Goal: Browse casually

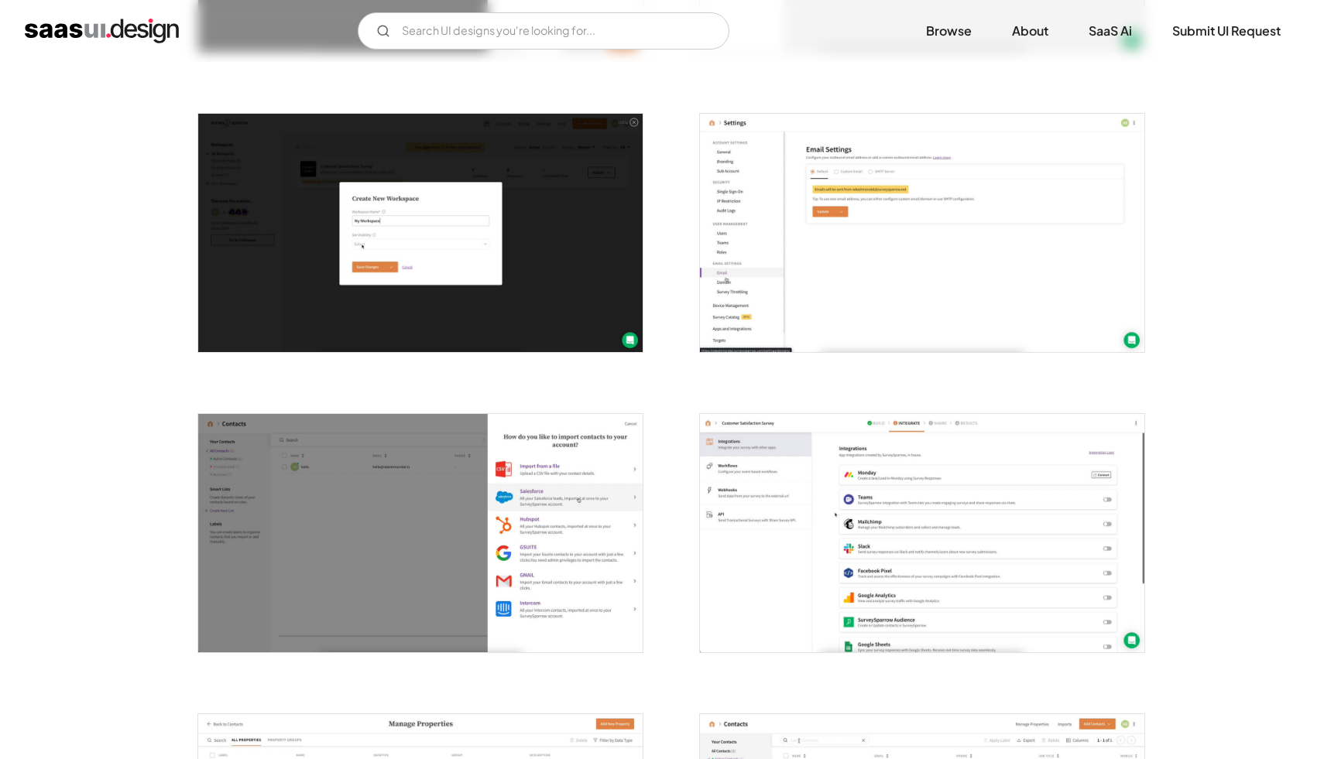
scroll to position [1752, 0]
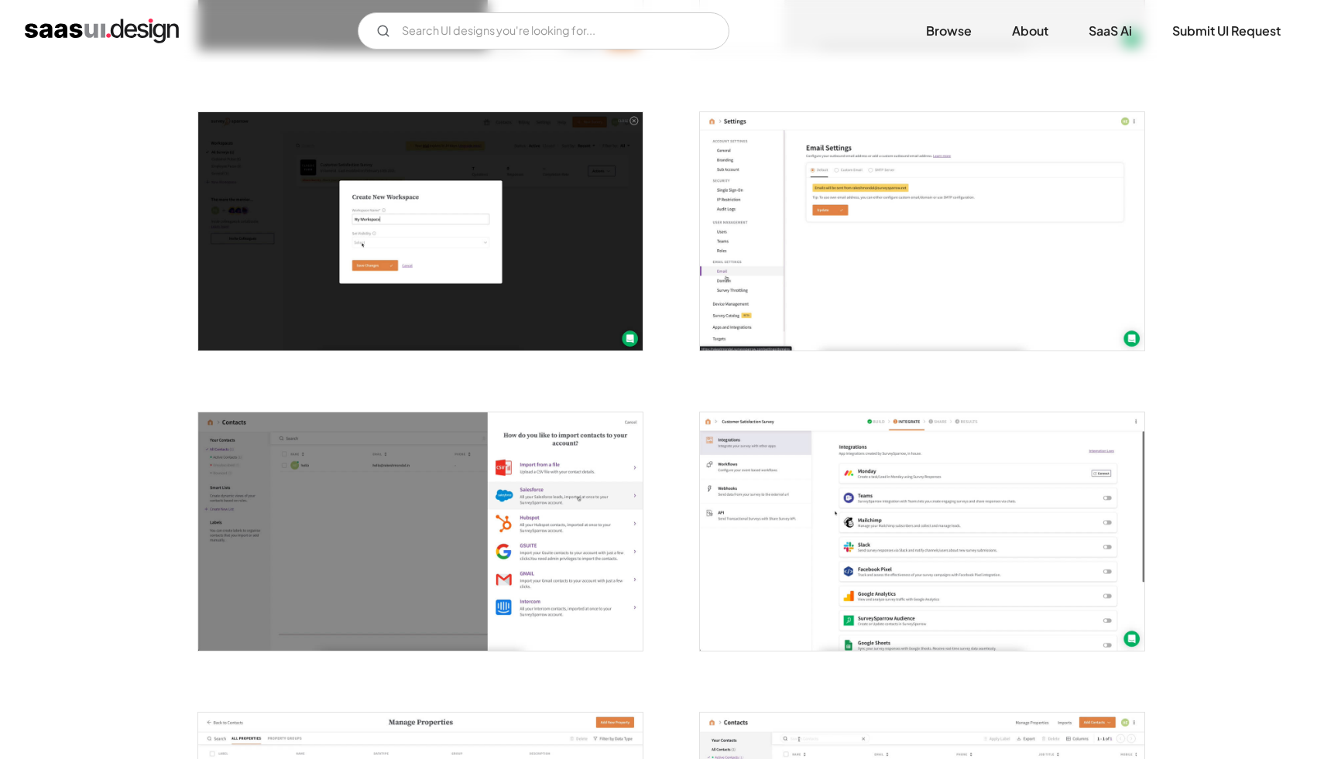
click at [971, 498] on img "open lightbox" at bounding box center [922, 532] width 444 height 238
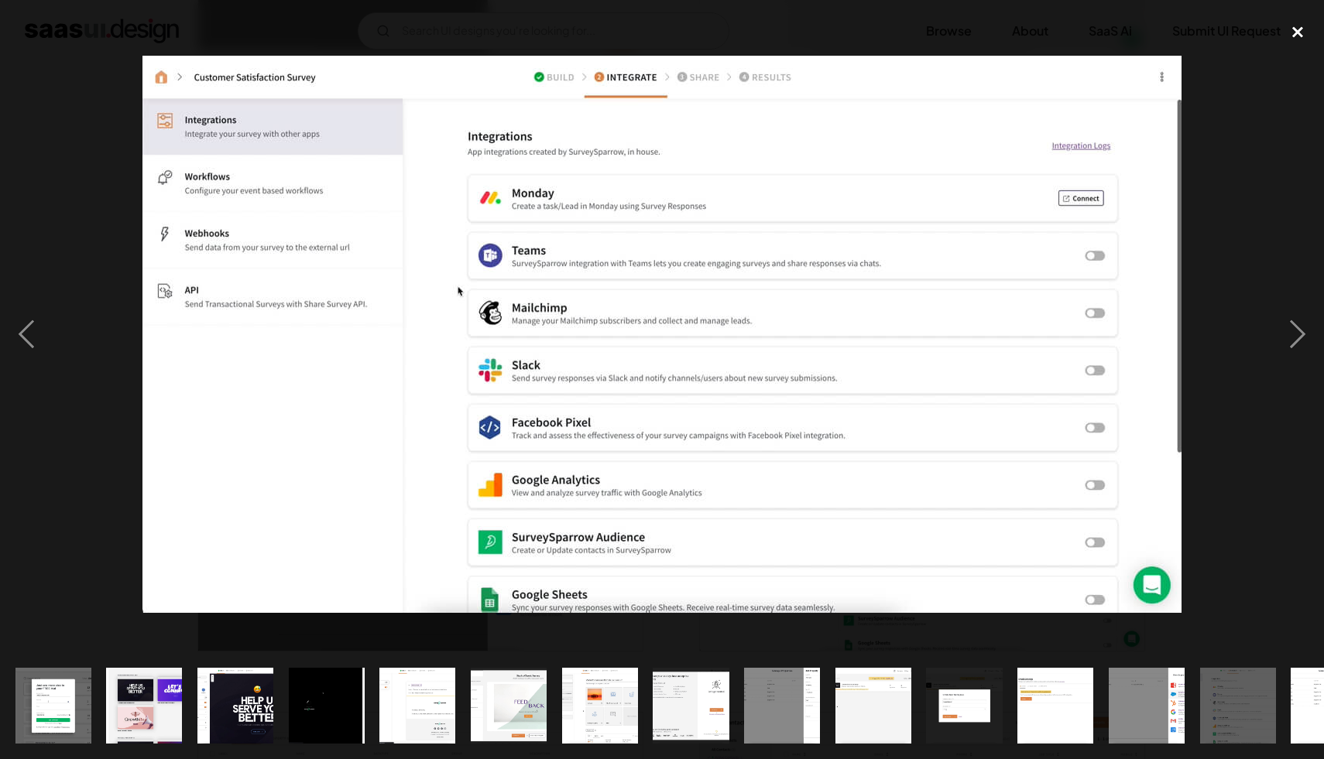
click at [1300, 32] on div "close lightbox" at bounding box center [1297, 32] width 53 height 34
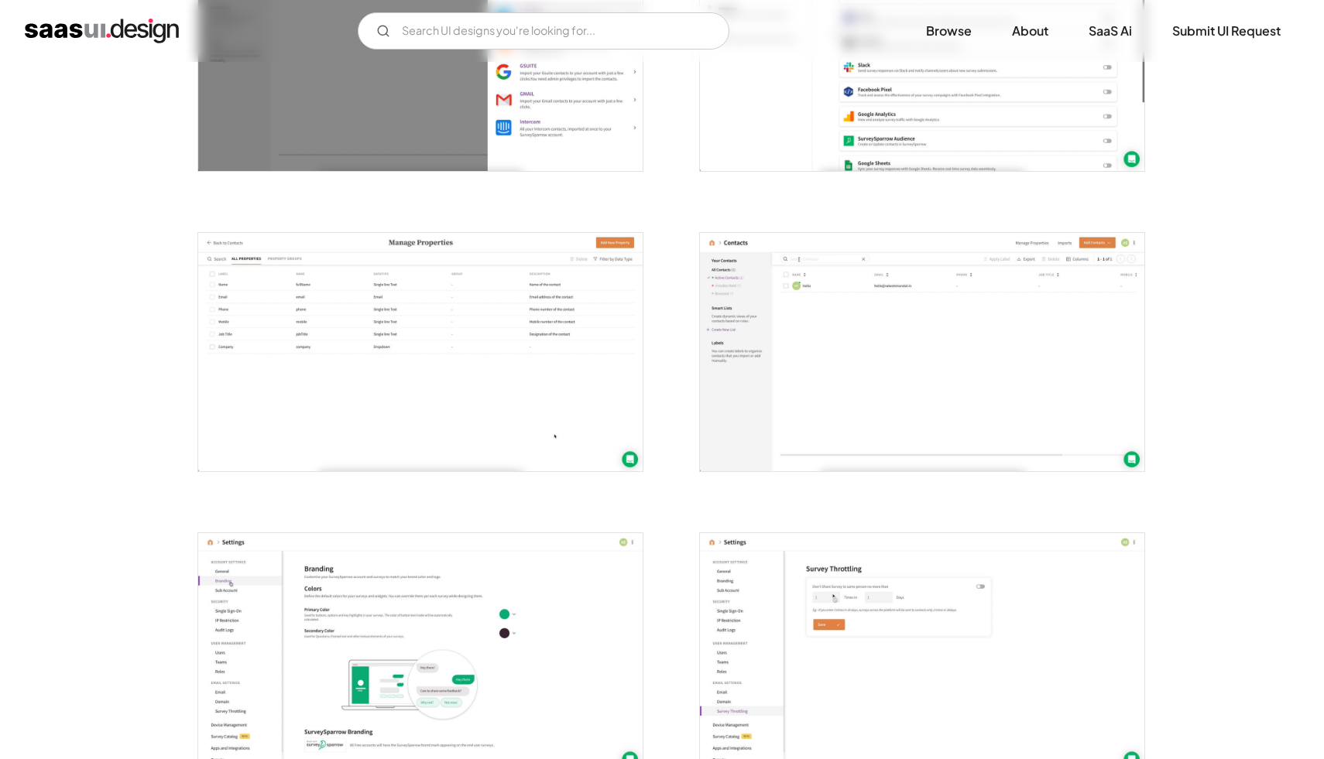
scroll to position [2254, 0]
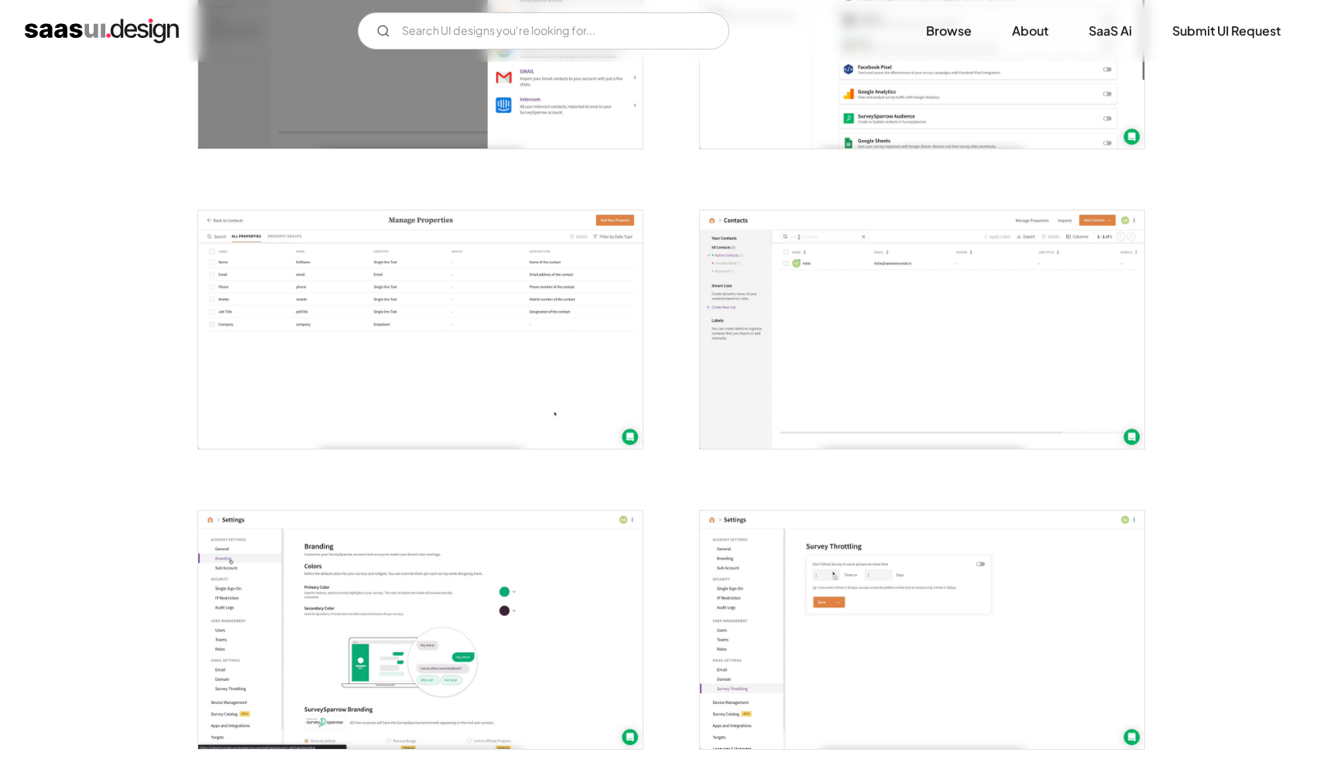
click at [432, 268] on img "open lightbox" at bounding box center [420, 330] width 444 height 238
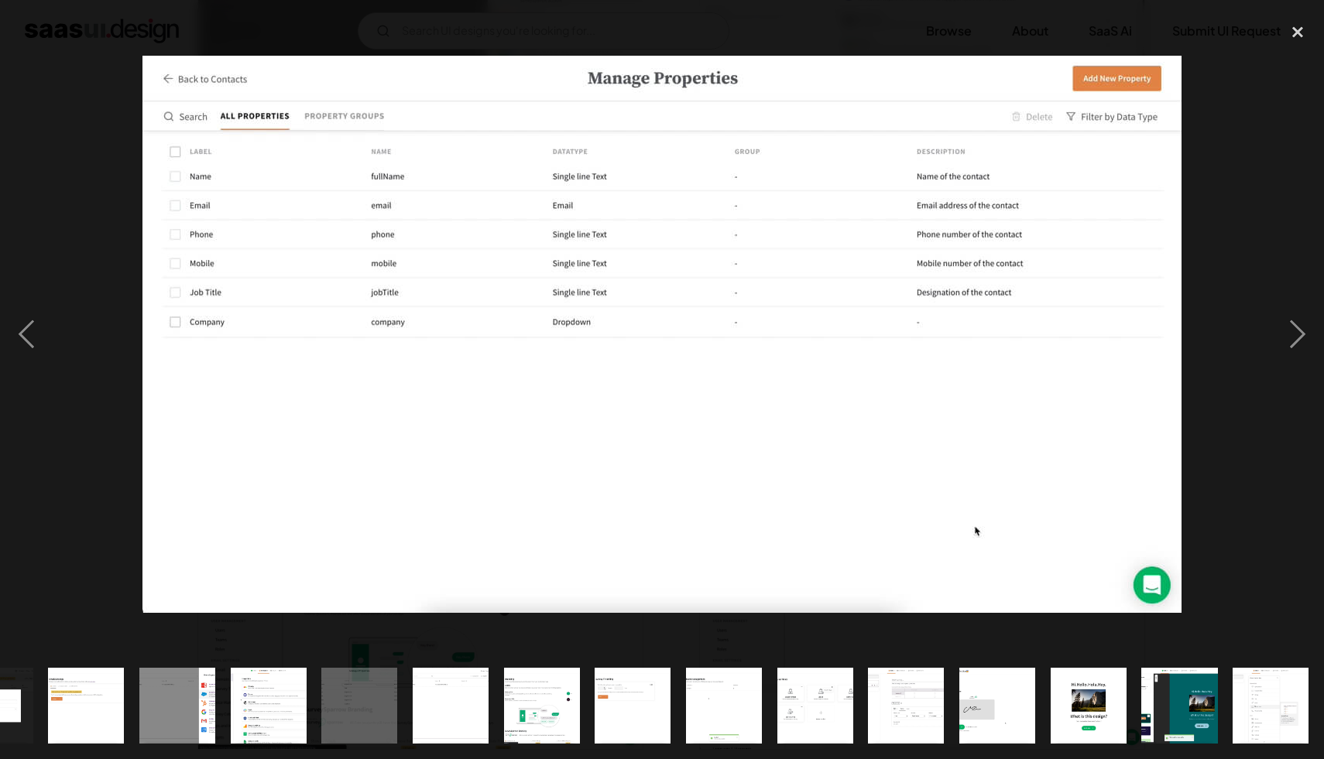
scroll to position [0, 969]
click at [1300, 29] on div "close lightbox" at bounding box center [1297, 32] width 53 height 34
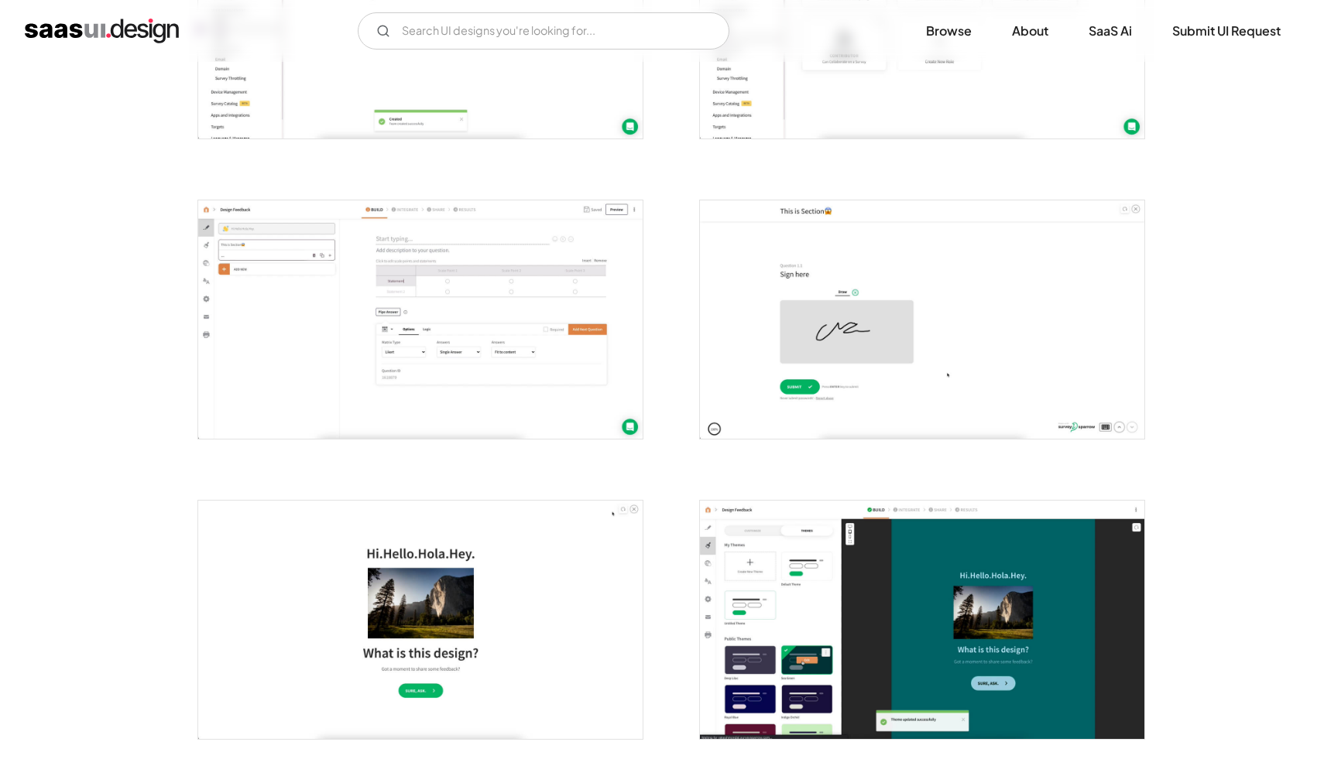
scroll to position [3166, 0]
click at [519, 317] on img "open lightbox" at bounding box center [420, 319] width 444 height 238
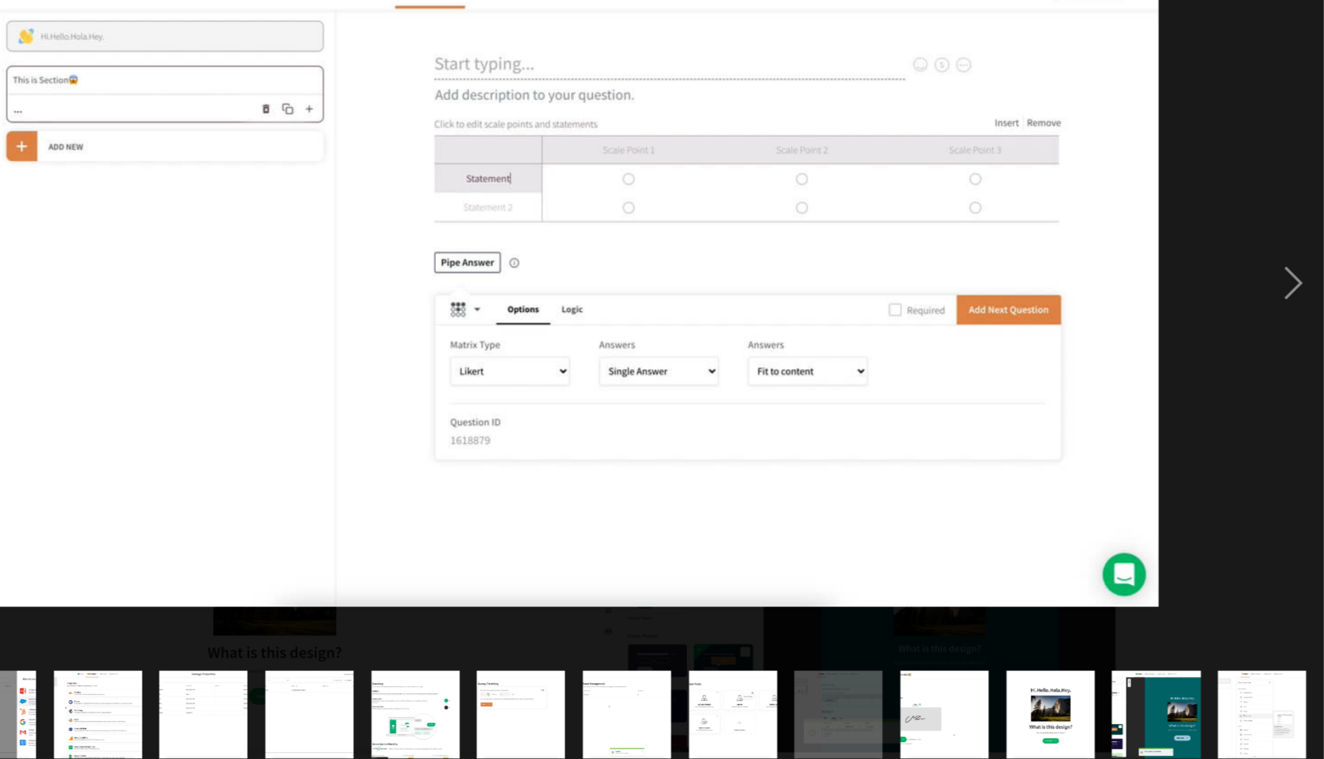
click at [827, 361] on img at bounding box center [661, 334] width 1039 height 557
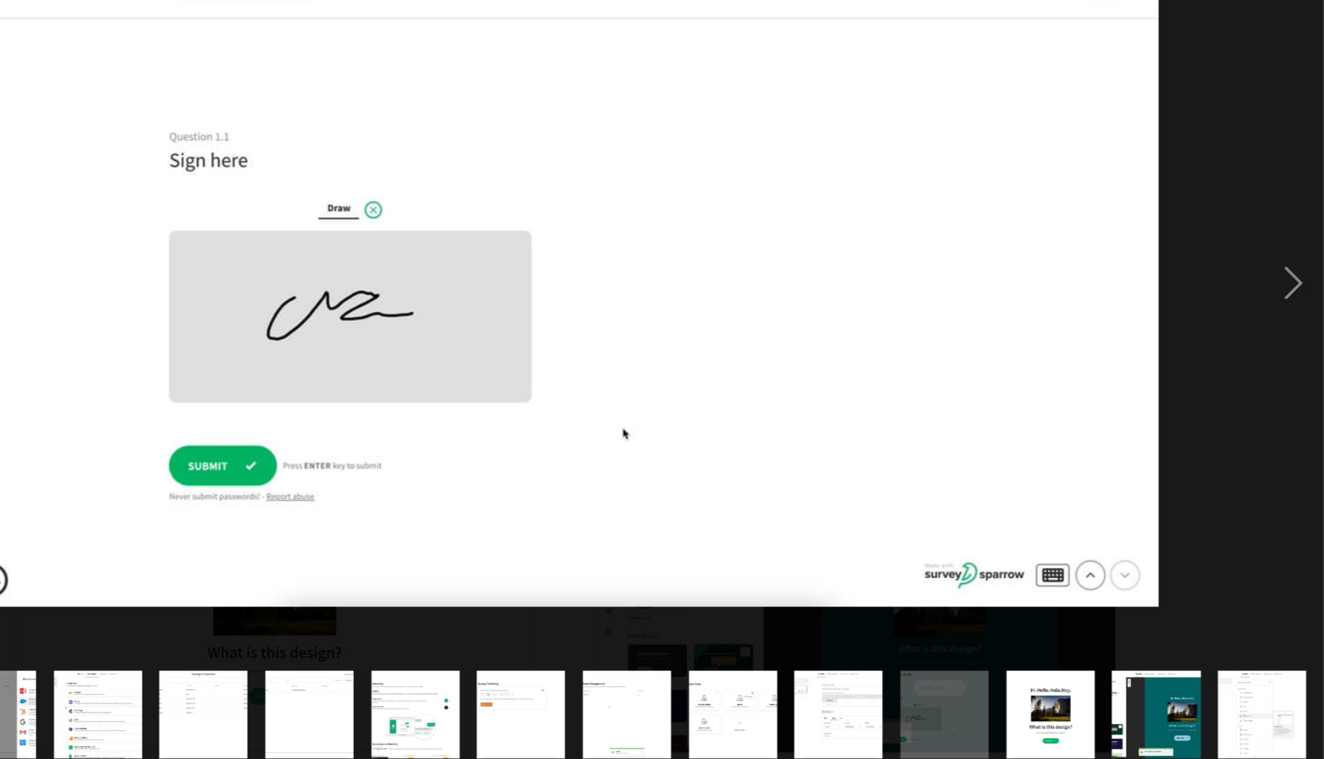
click at [186, 331] on img at bounding box center [661, 334] width 1039 height 557
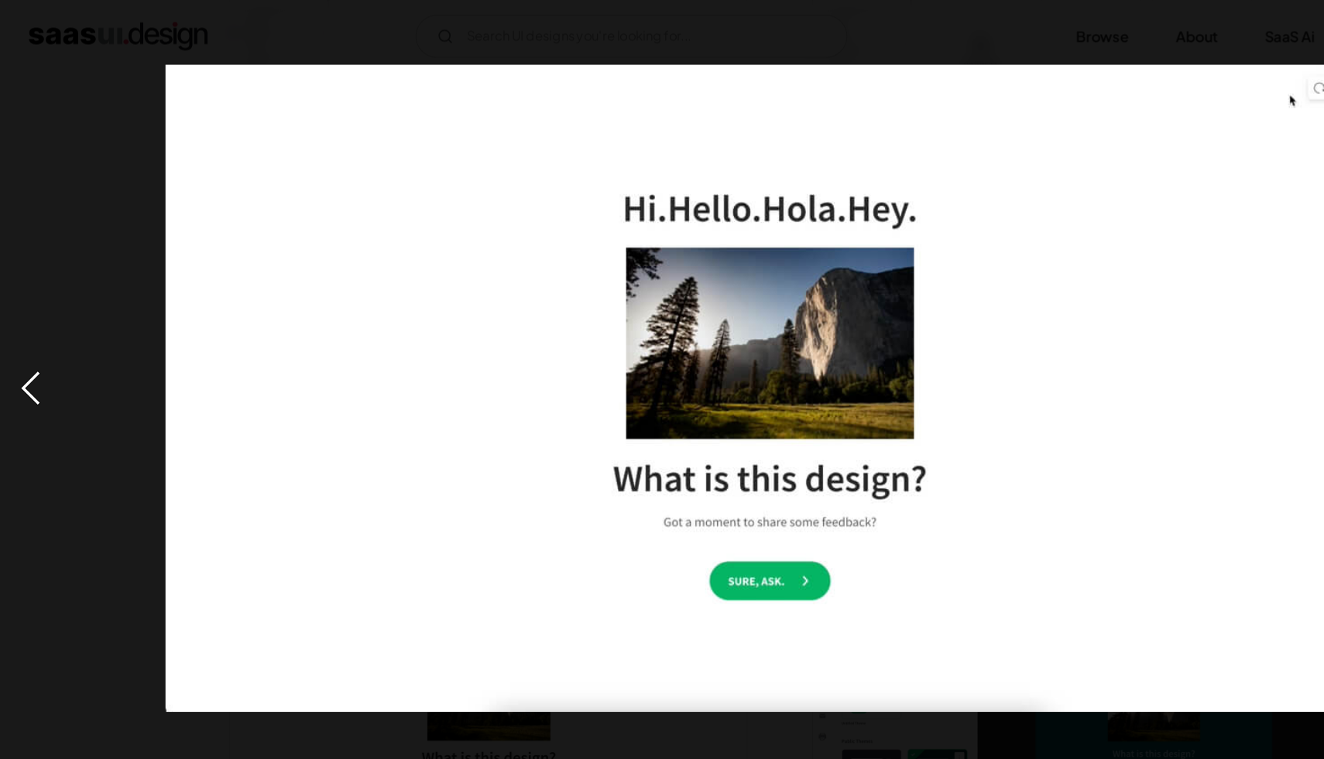
click at [24, 336] on div "previous image" at bounding box center [26, 334] width 53 height 638
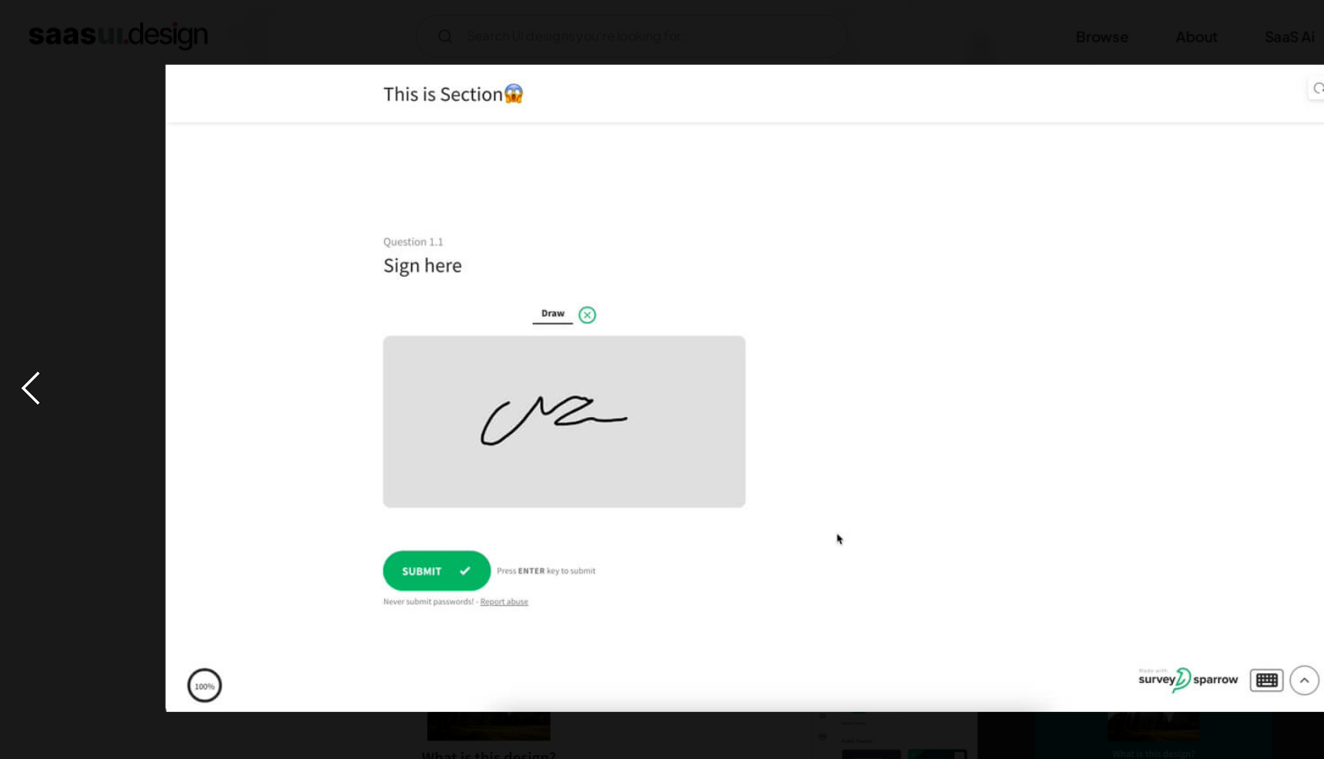
click at [24, 336] on div "previous image" at bounding box center [26, 334] width 53 height 638
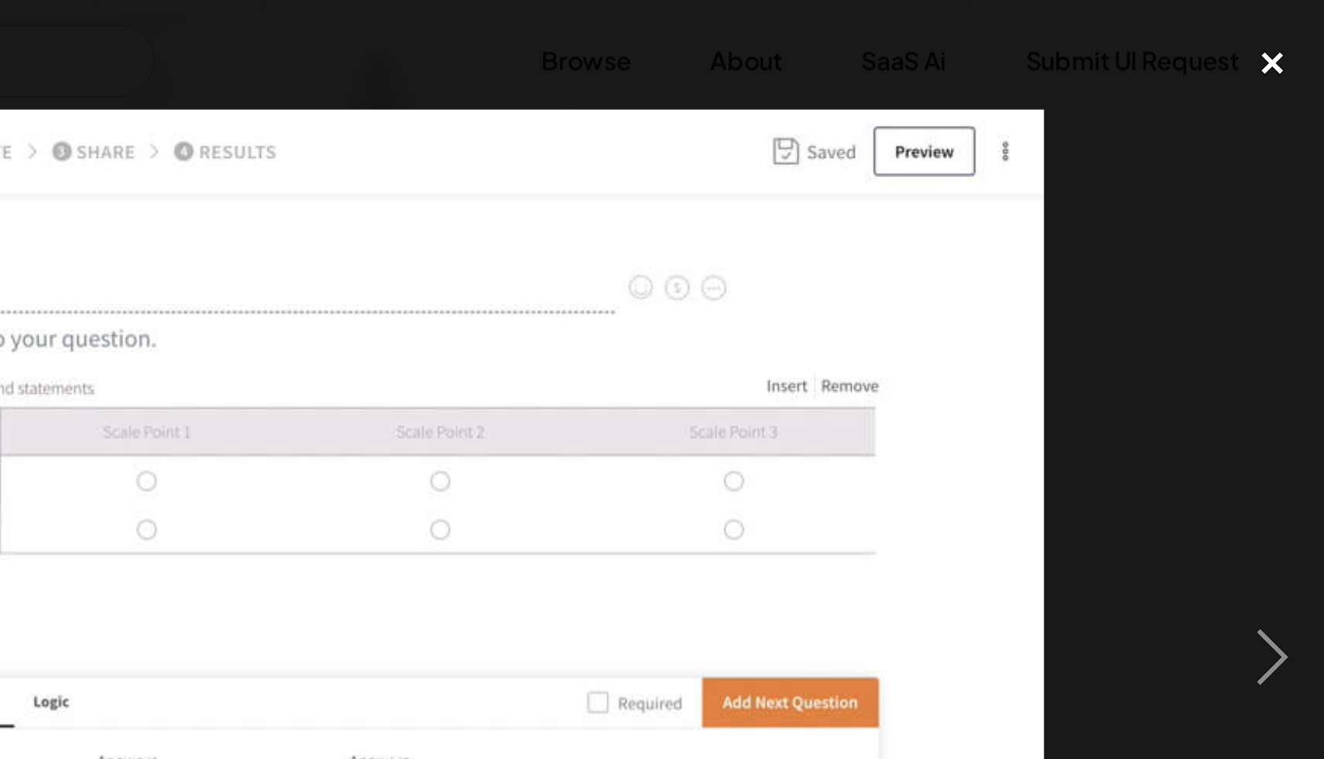
click at [1295, 31] on div "close lightbox" at bounding box center [1297, 32] width 53 height 34
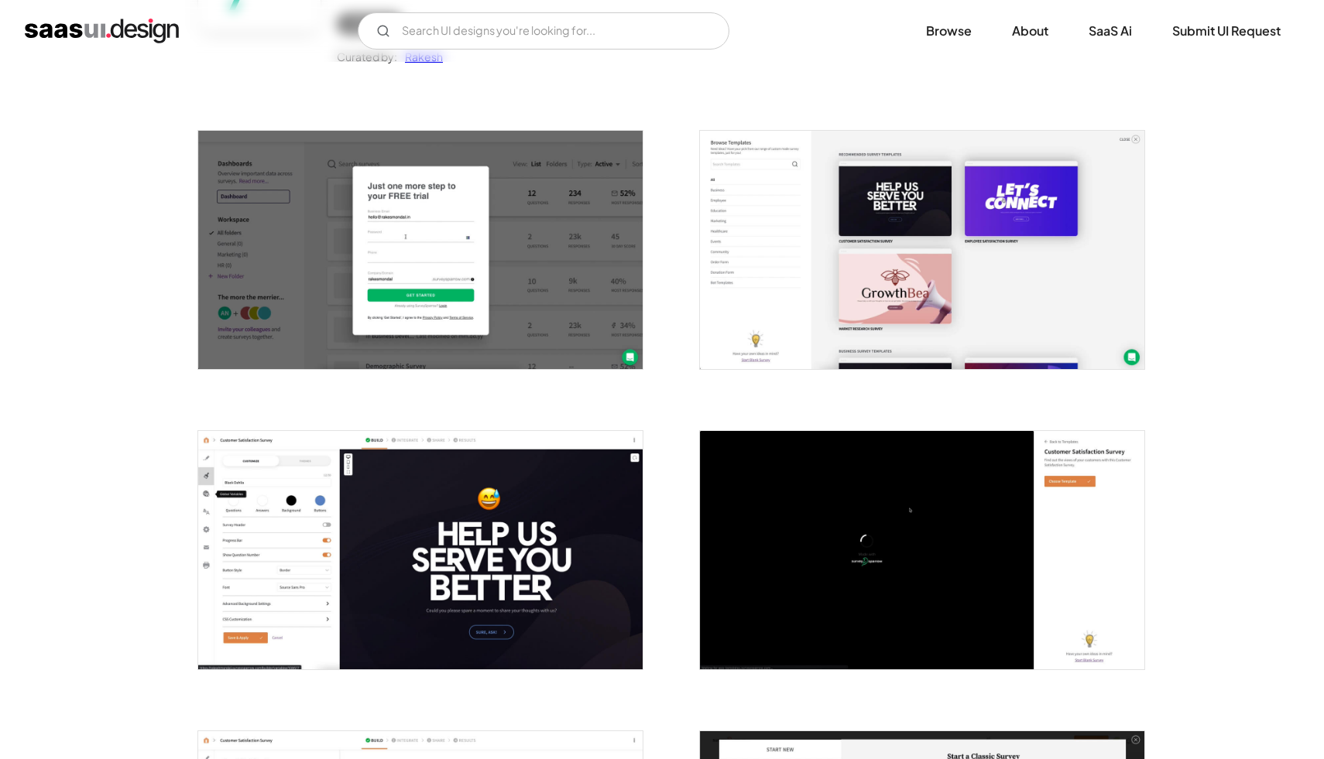
scroll to position [231, 0]
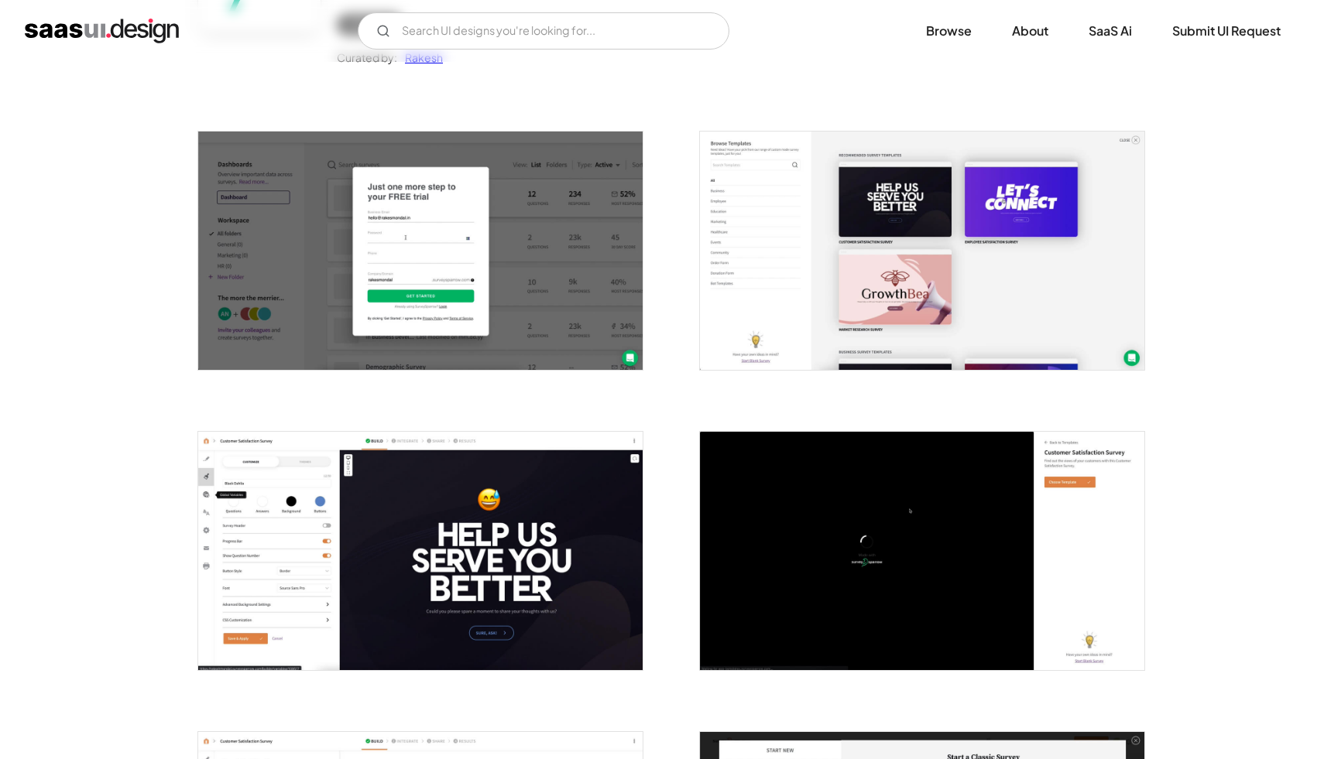
click at [924, 331] on img "open lightbox" at bounding box center [922, 251] width 444 height 238
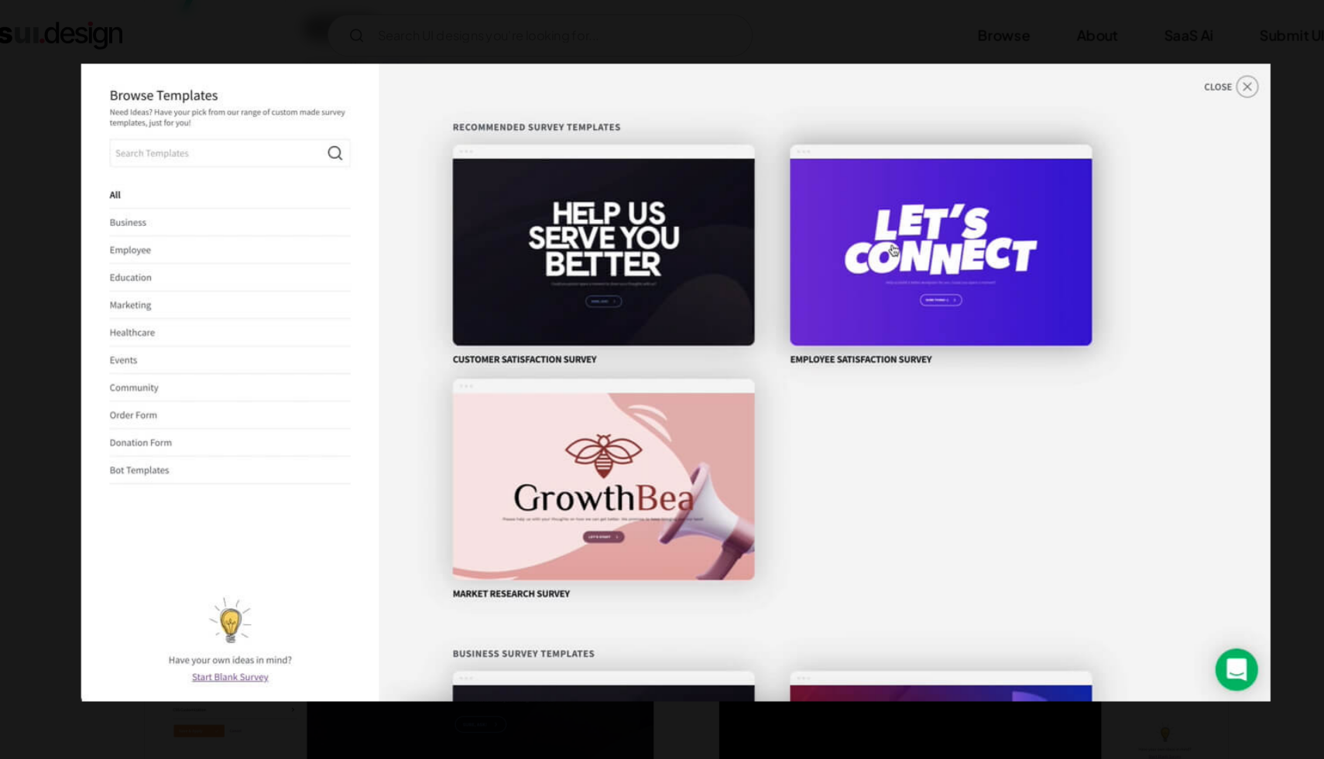
click at [1160, 67] on img at bounding box center [661, 334] width 1039 height 557
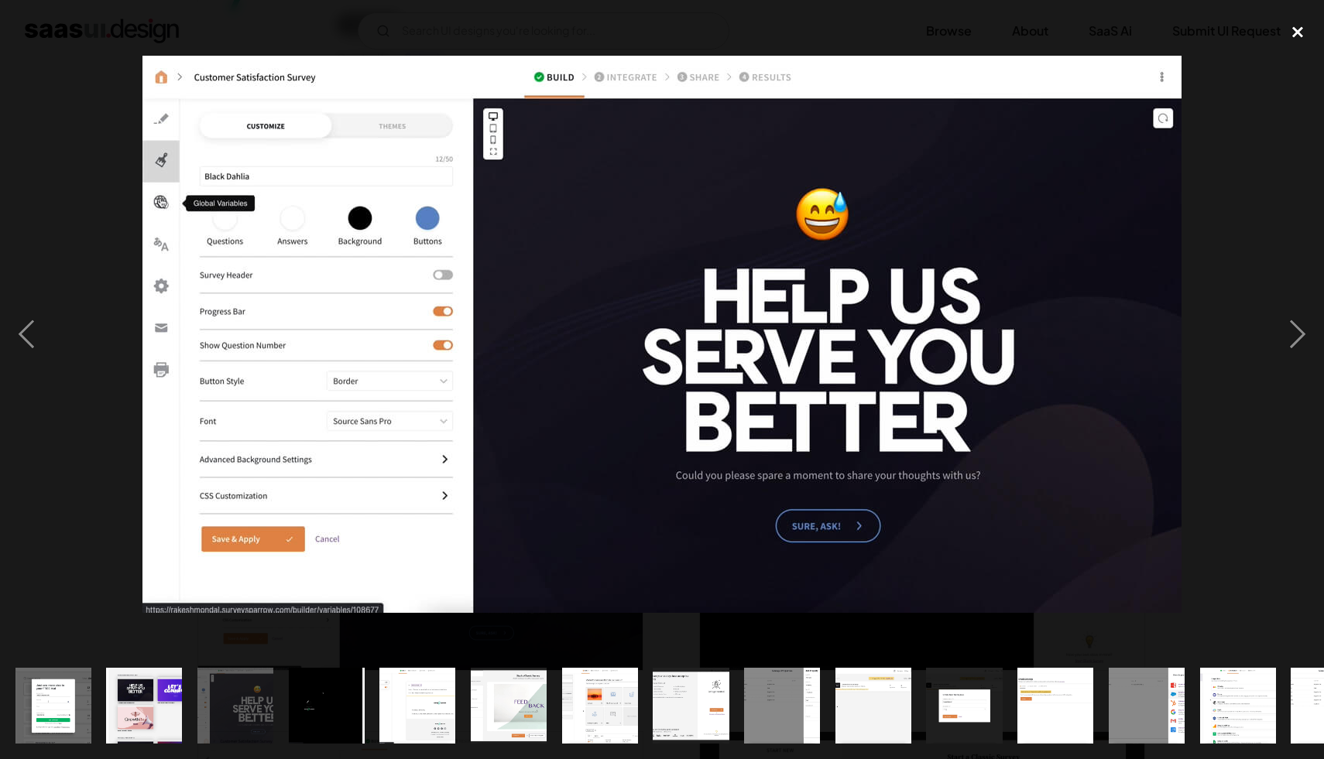
click at [1299, 28] on div "close lightbox" at bounding box center [1297, 32] width 53 height 34
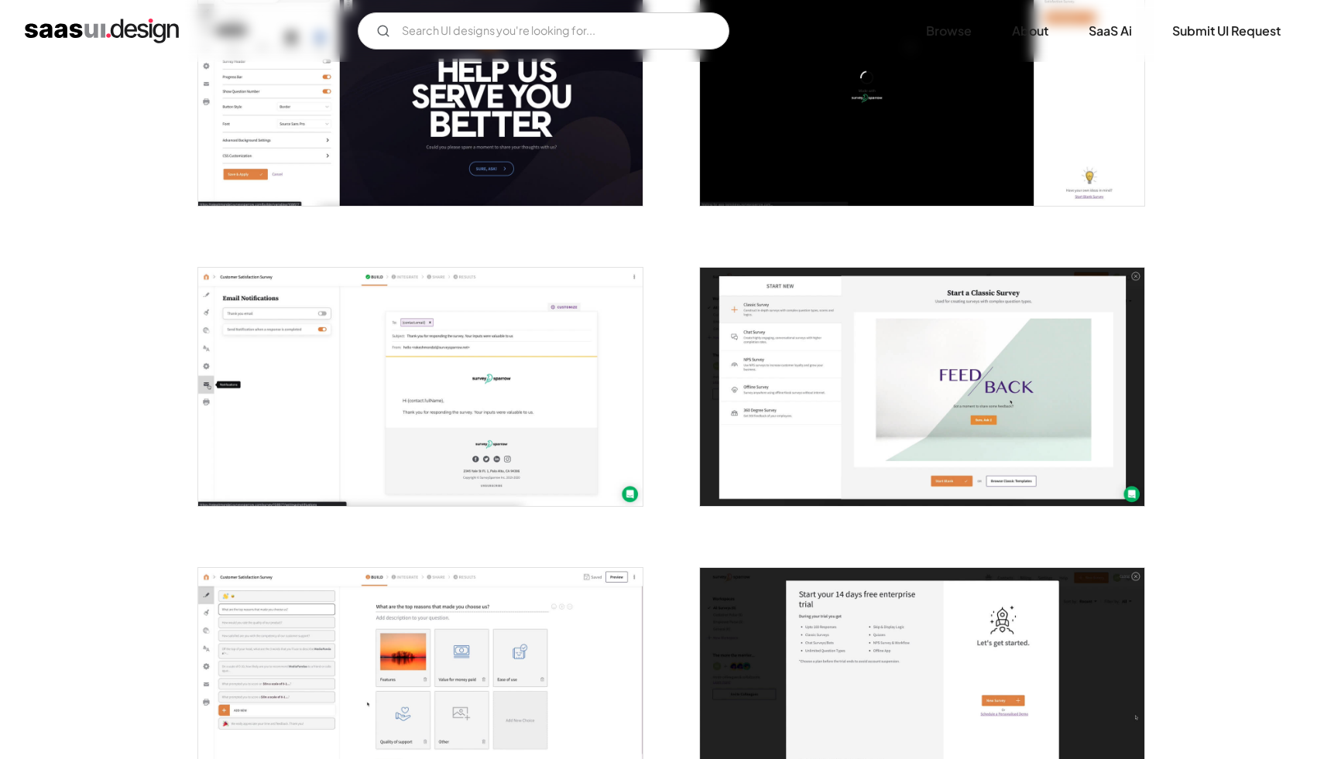
scroll to position [0, 0]
